Goal: Information Seeking & Learning: Learn about a topic

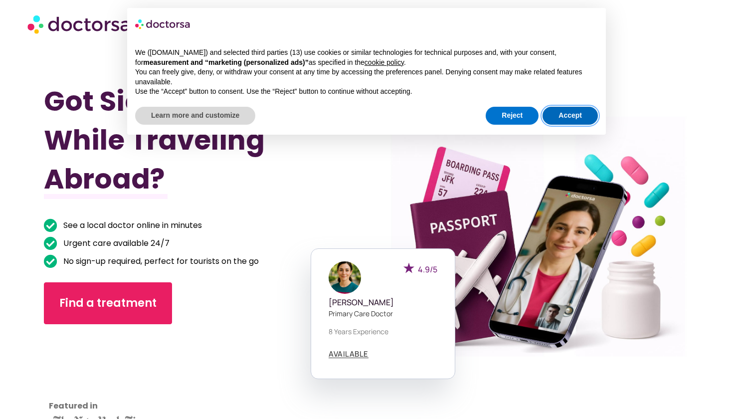
click at [556, 118] on button "Accept" at bounding box center [570, 116] width 55 height 18
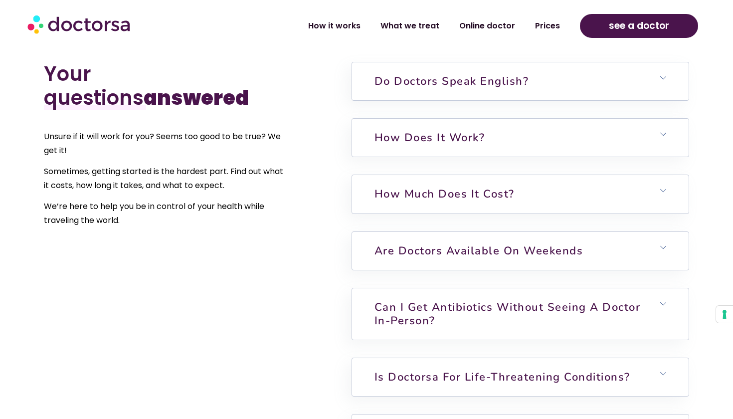
scroll to position [2423, 0]
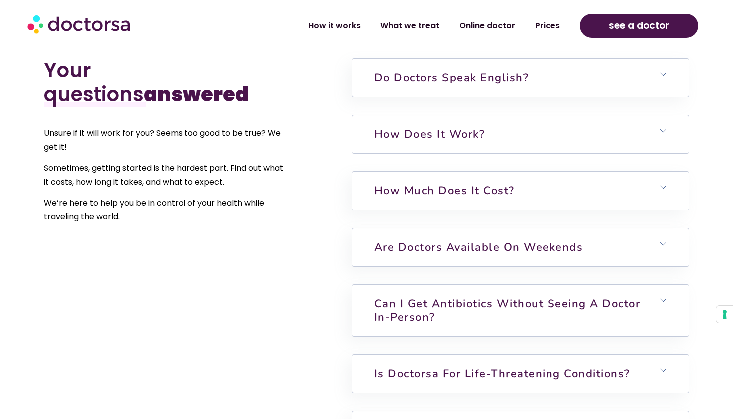
click at [659, 117] on h6 "How does it work?" at bounding box center [520, 134] width 337 height 38
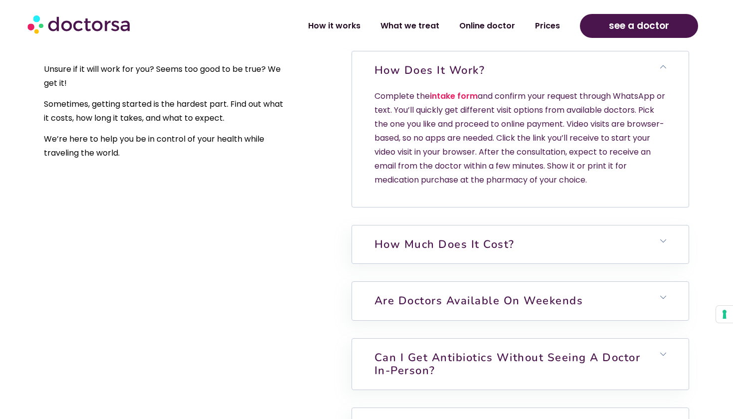
scroll to position [2492, 0]
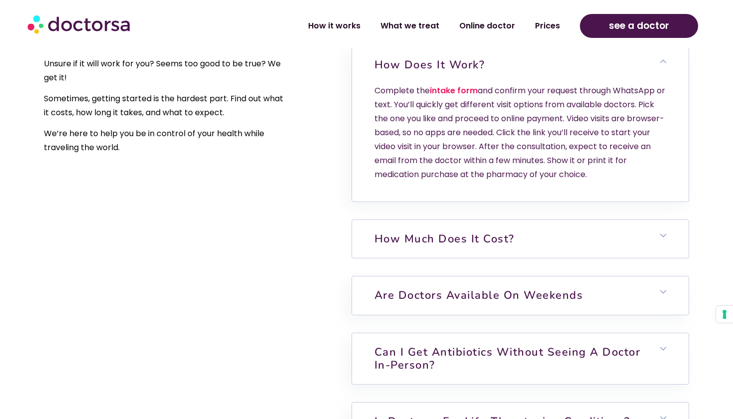
click at [663, 232] on span at bounding box center [664, 235] width 6 height 7
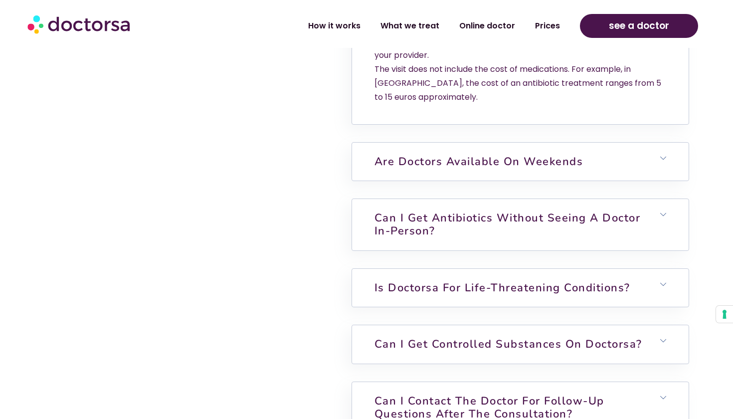
scroll to position [2773, 0]
click at [661, 148] on h6 "Are doctors available on weekends" at bounding box center [520, 161] width 337 height 38
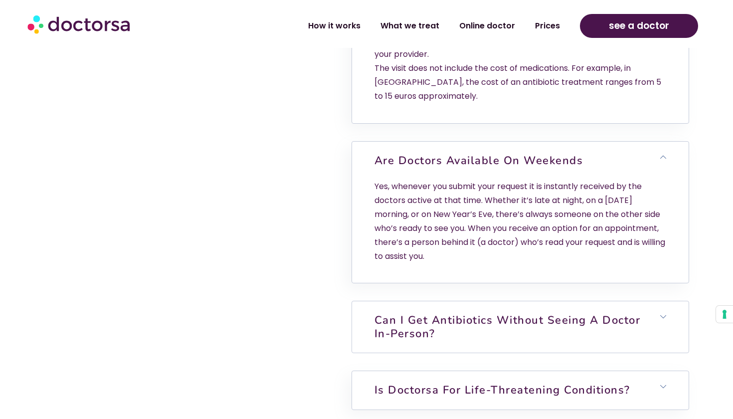
click at [637, 313] on link "Can I get antibiotics without seeing a doctor in-person?" at bounding box center [508, 327] width 266 height 28
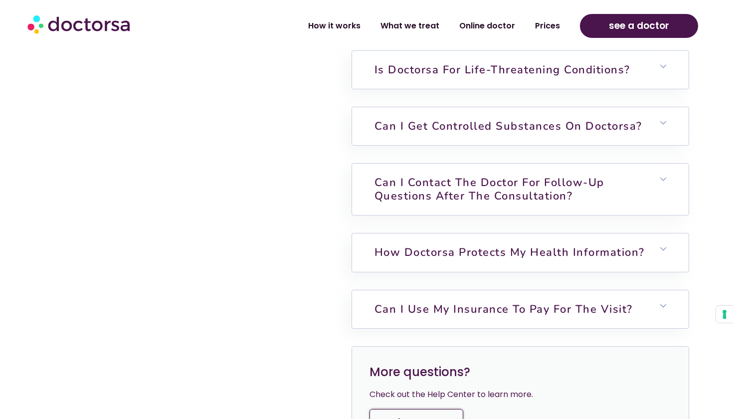
scroll to position [3201, 0]
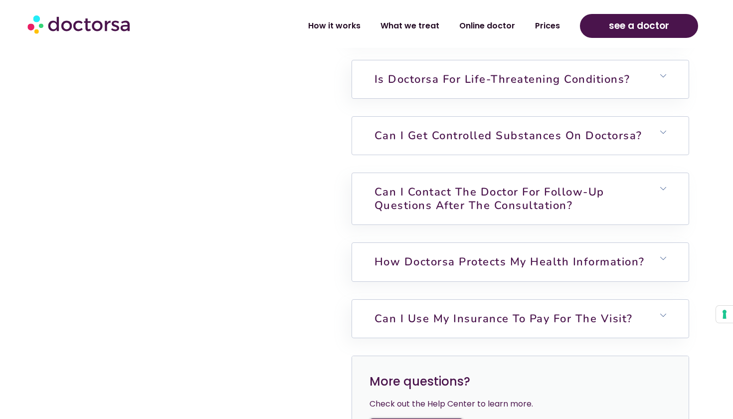
click at [647, 132] on h6 "Can I get controlled substances on Doctorsa?" at bounding box center [520, 136] width 337 height 38
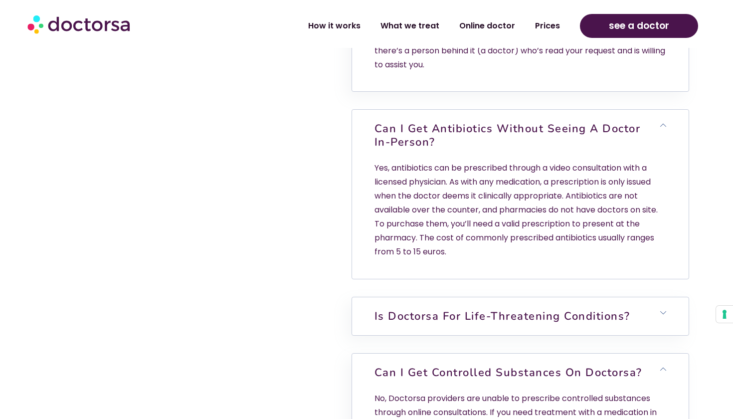
scroll to position [2962, 0]
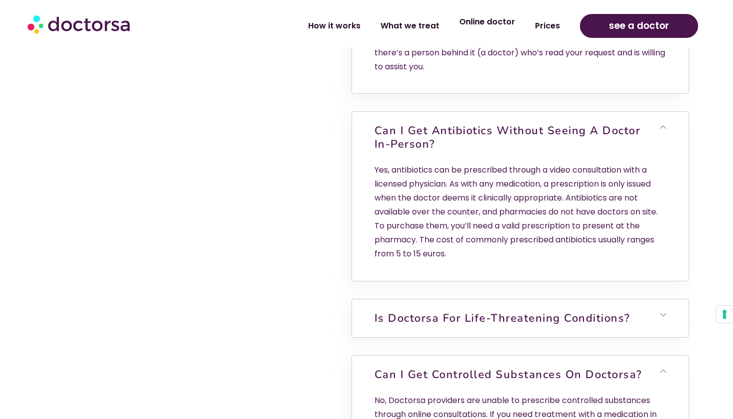
click at [484, 27] on link "Online doctor" at bounding box center [487, 21] width 76 height 23
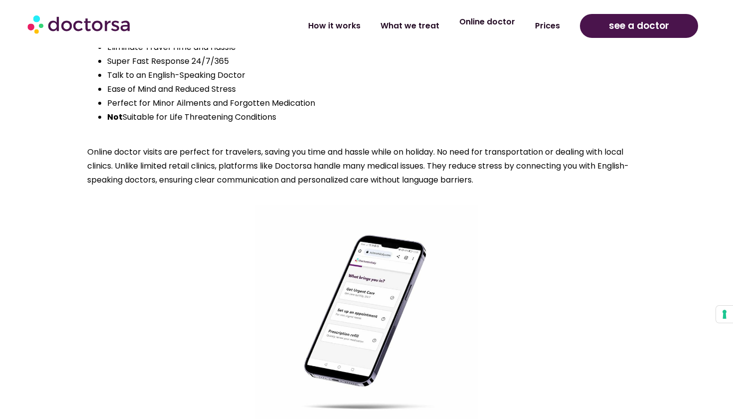
scroll to position [861, 0]
click at [427, 23] on link "What we treat" at bounding box center [410, 21] width 79 height 23
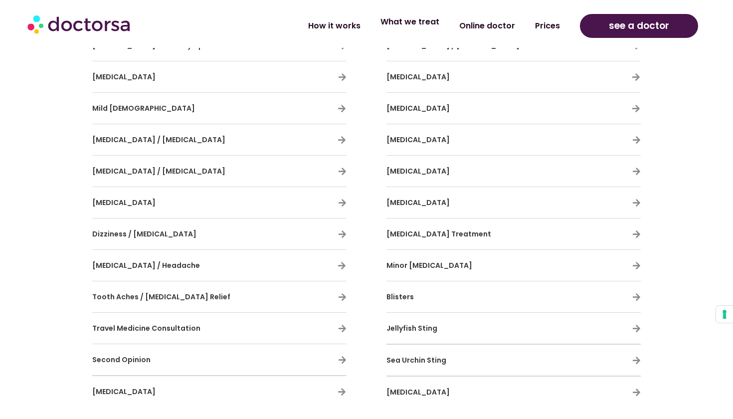
scroll to position [791, 0]
click at [641, 136] on icon at bounding box center [637, 139] width 8 height 8
click at [638, 137] on icon at bounding box center [637, 139] width 8 height 8
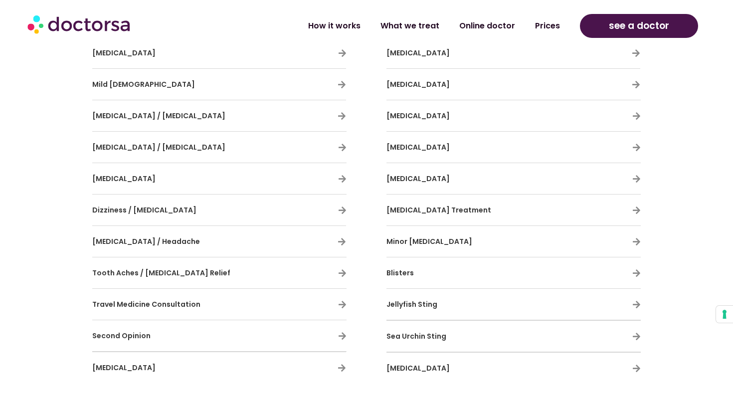
scroll to position [802, 0]
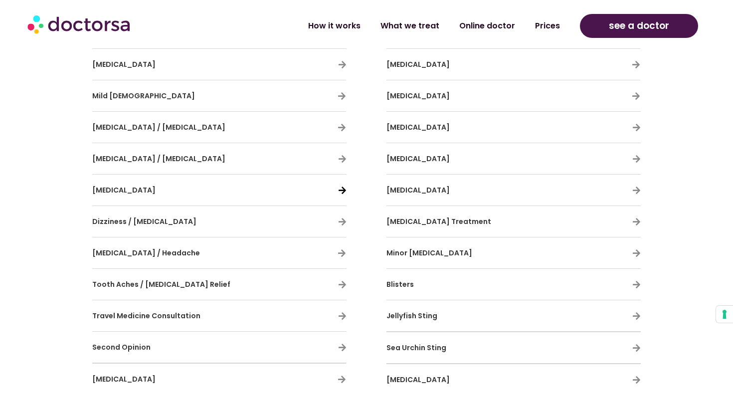
click at [343, 190] on icon at bounding box center [342, 190] width 8 height 8
click at [555, 24] on link "Prices" at bounding box center [547, 21] width 45 height 23
